Goal: Task Accomplishment & Management: Understand process/instructions

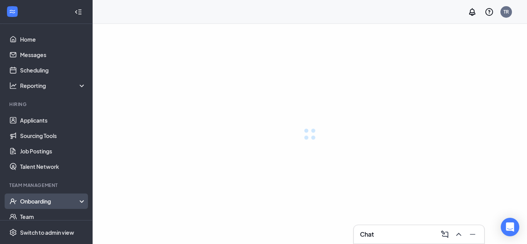
click at [43, 200] on div "Onboarding" at bounding box center [53, 202] width 66 height 8
click at [38, 200] on div "Onboarding" at bounding box center [49, 202] width 59 height 8
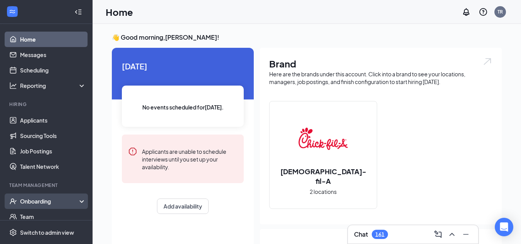
click at [27, 203] on div "Onboarding" at bounding box center [49, 202] width 59 height 8
click at [32, 217] on link "Overview" at bounding box center [53, 216] width 66 height 15
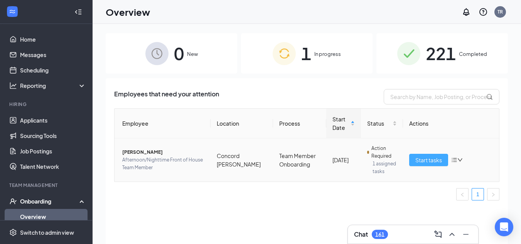
click at [431, 159] on span "Start tasks" at bounding box center [429, 160] width 27 height 8
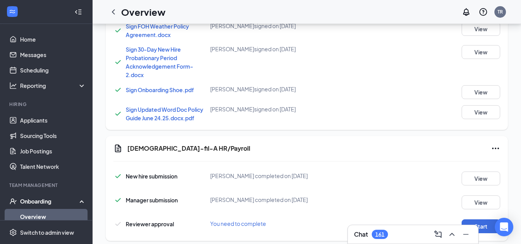
scroll to position [685, 0]
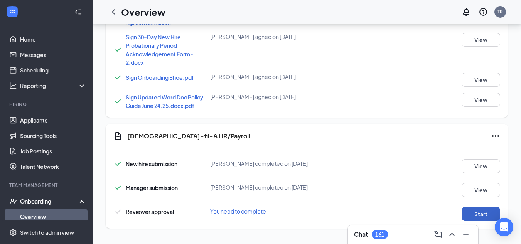
click at [481, 213] on button "Start" at bounding box center [481, 214] width 39 height 14
click at [485, 214] on button "Start" at bounding box center [481, 214] width 39 height 14
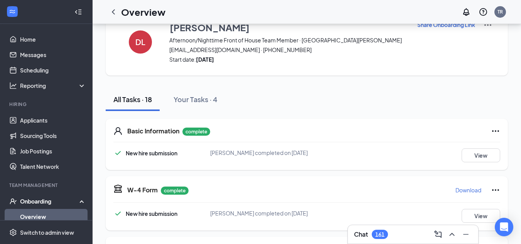
scroll to position [0, 0]
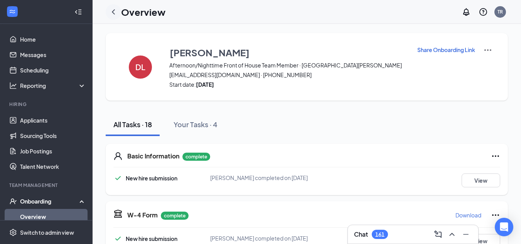
click at [112, 10] on icon "ChevronLeft" at bounding box center [113, 11] width 9 height 9
